Goal: Task Accomplishment & Management: Use online tool/utility

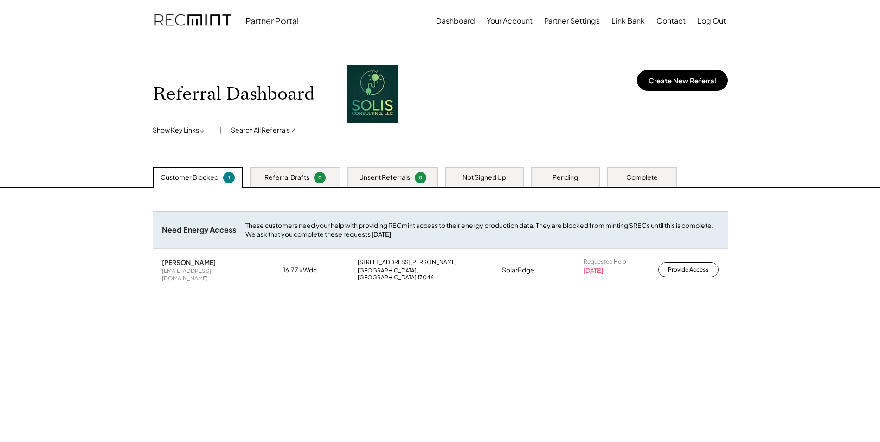
click at [574, 182] on div "Pending" at bounding box center [565, 177] width 26 height 9
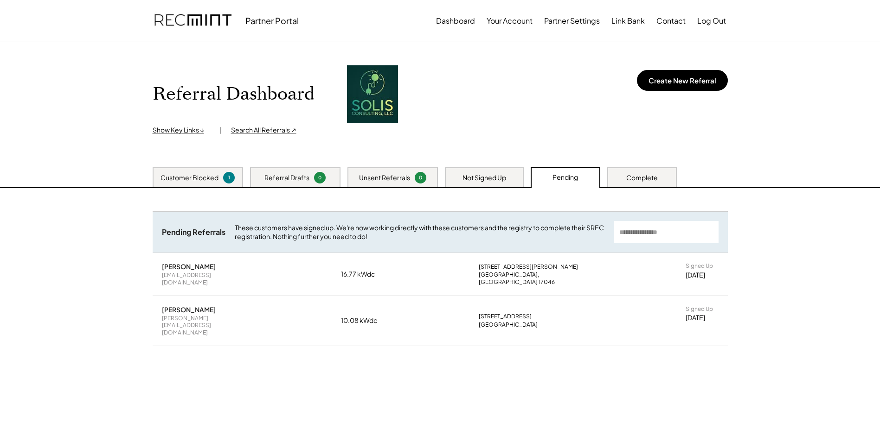
click at [494, 174] on div "Not Signed Up" at bounding box center [484, 177] width 44 height 9
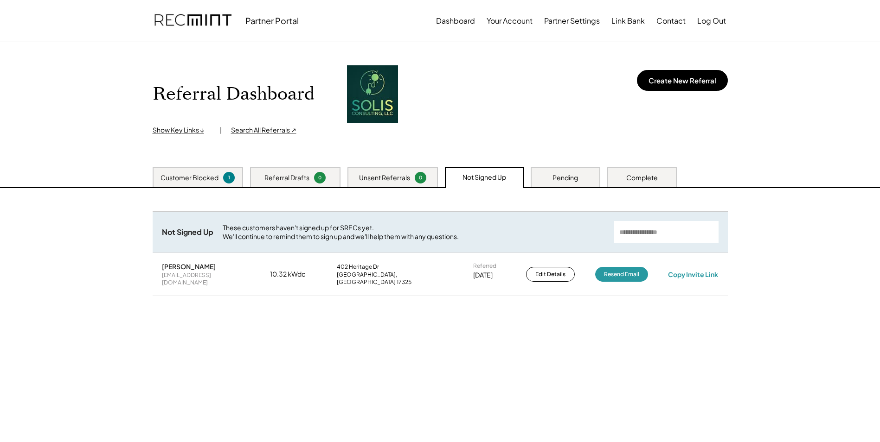
click at [631, 174] on div "Complete" at bounding box center [642, 177] width 32 height 9
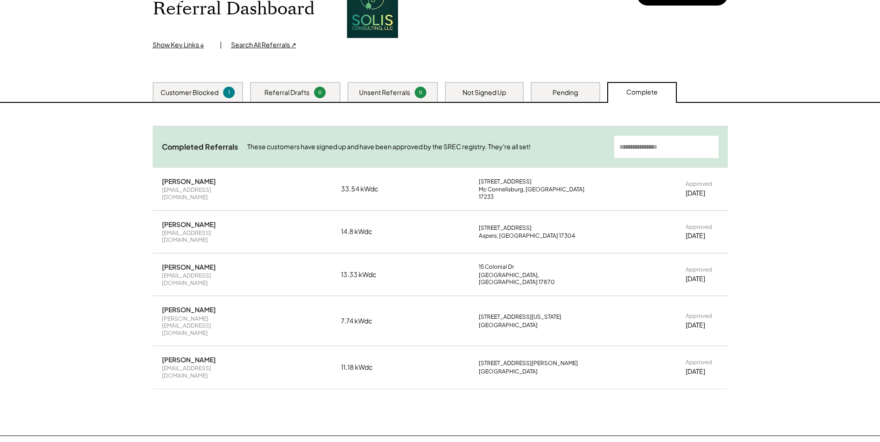
scroll to position [93, 0]
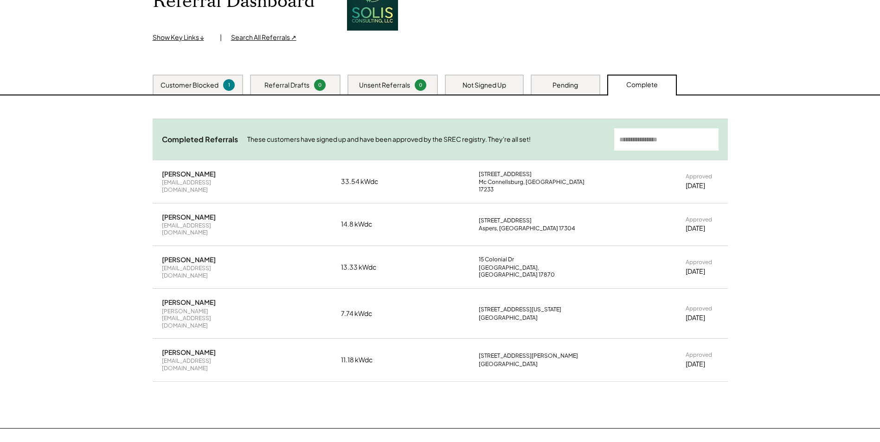
click at [669, 142] on input "input" at bounding box center [666, 139] width 104 height 22
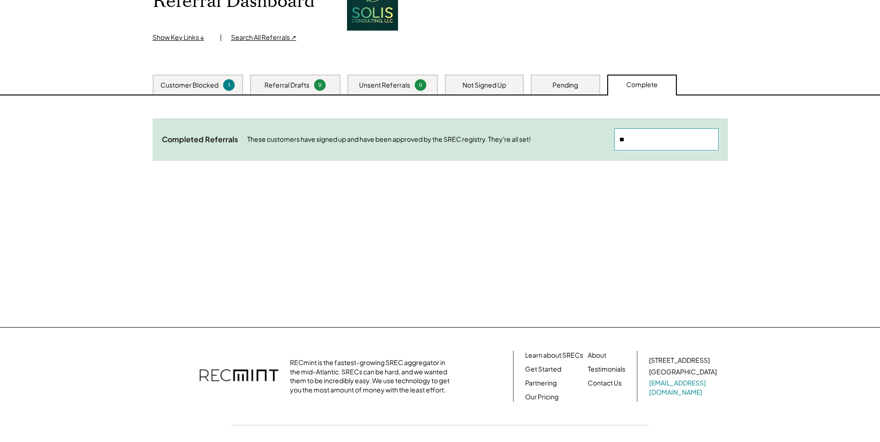
type input "*"
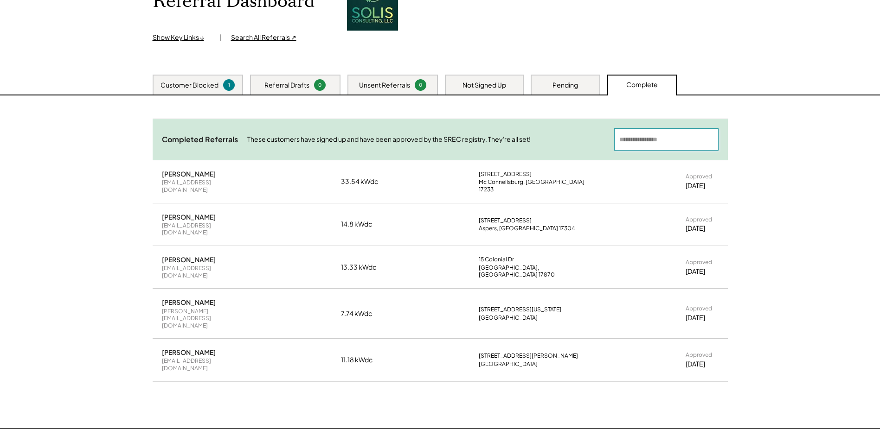
click at [259, 38] on div "Search All Referrals ↗" at bounding box center [263, 37] width 65 height 9
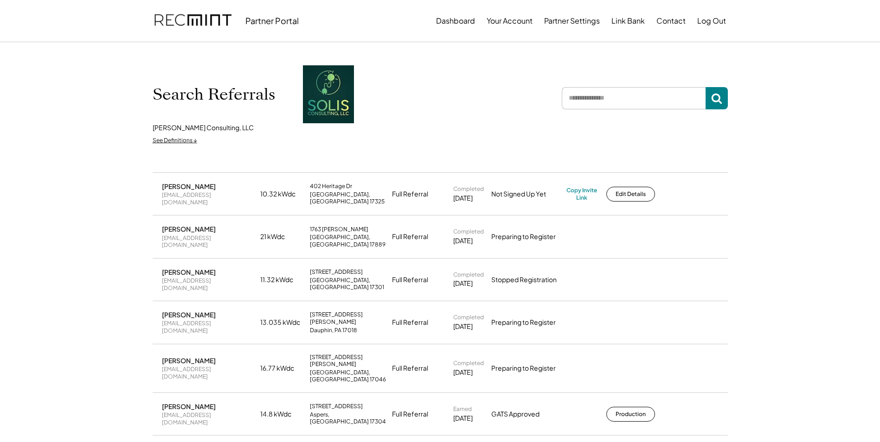
click at [185, 268] on div "[PERSON_NAME]" at bounding box center [189, 272] width 54 height 8
click at [544, 275] on div "Stopped Registration" at bounding box center [526, 279] width 70 height 9
click at [524, 315] on div "[PERSON_NAME] [EMAIL_ADDRESS][DOMAIN_NAME] 13.035 kWdc [STREET_ADDRESS][PERSON_…" at bounding box center [440, 322] width 575 height 42
